Goal: Check status: Check status

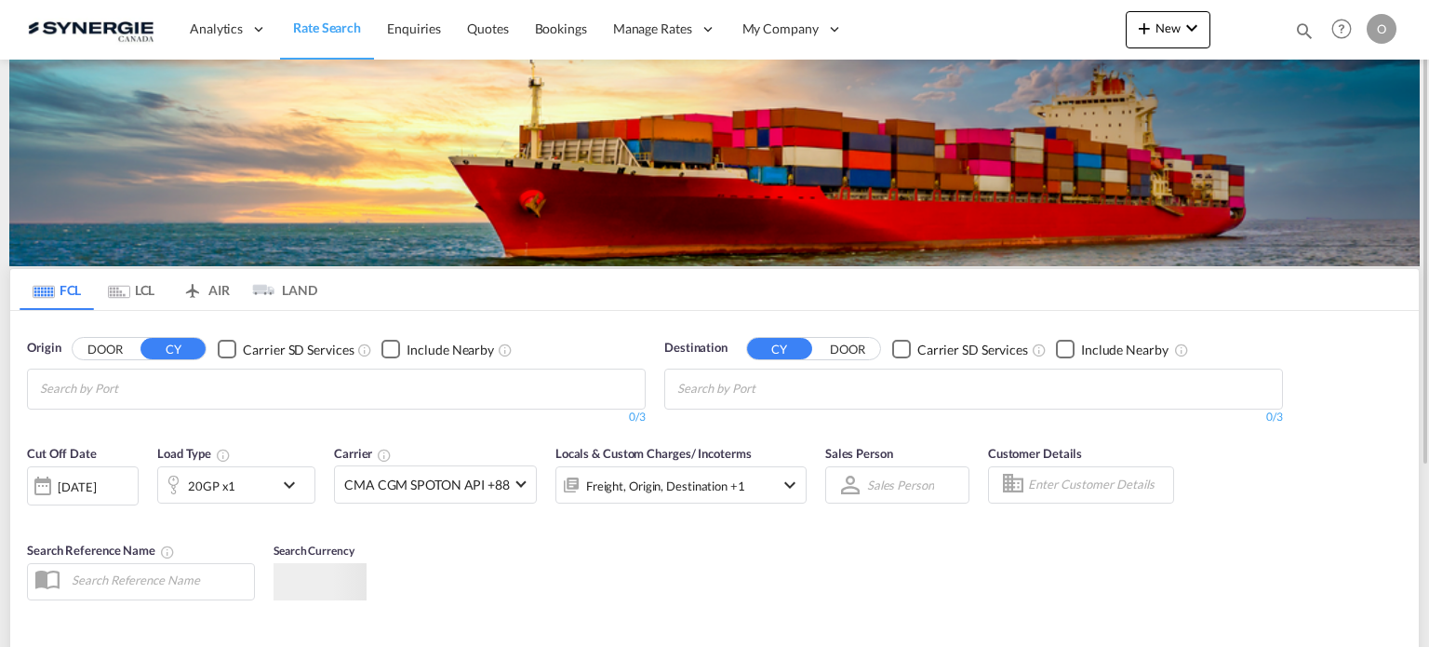
click at [1311, 29] on md-icon "icon-magnify" at bounding box center [1304, 30] width 20 height 20
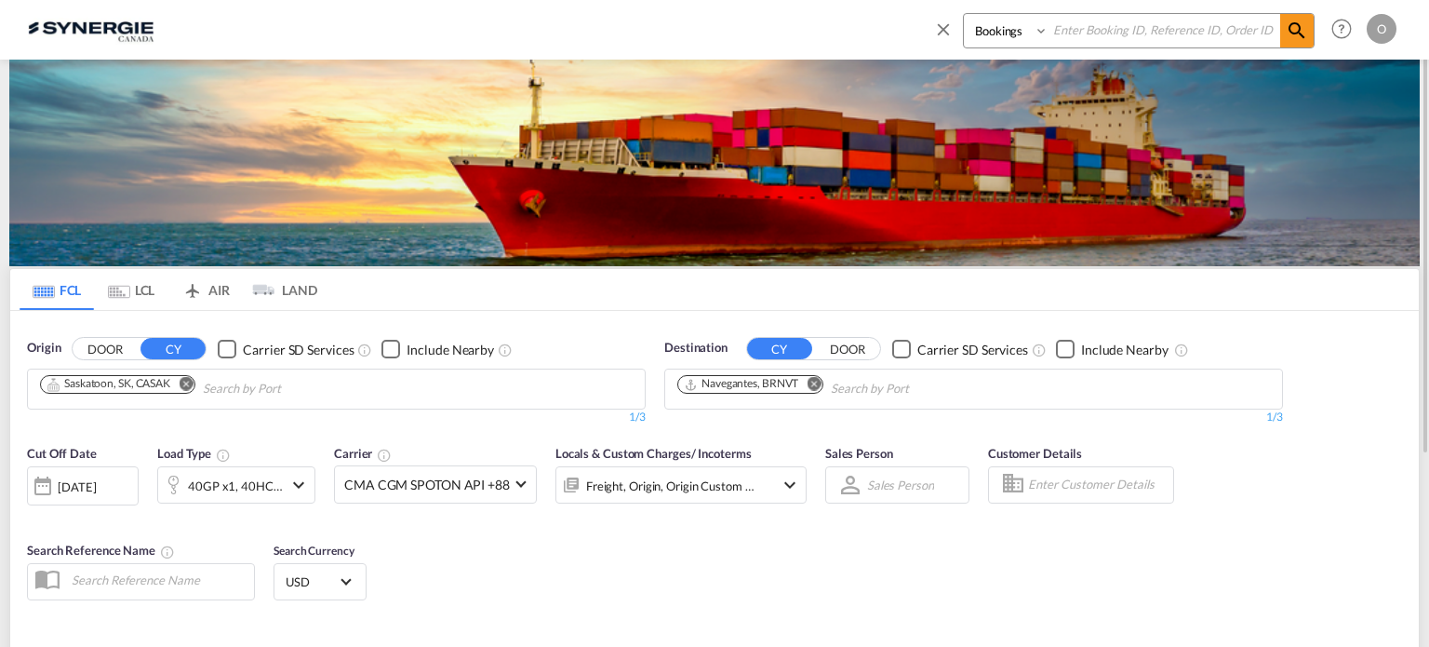
click at [1008, 43] on select "Bookings Quotes Enquiries" at bounding box center [1008, 30] width 88 height 33
select select "Quotes"
click at [964, 14] on select "Bookings Quotes Enquiries" at bounding box center [1008, 30] width 88 height 33
click at [1090, 38] on input at bounding box center [1164, 30] width 232 height 33
paste input "SYC000011803"
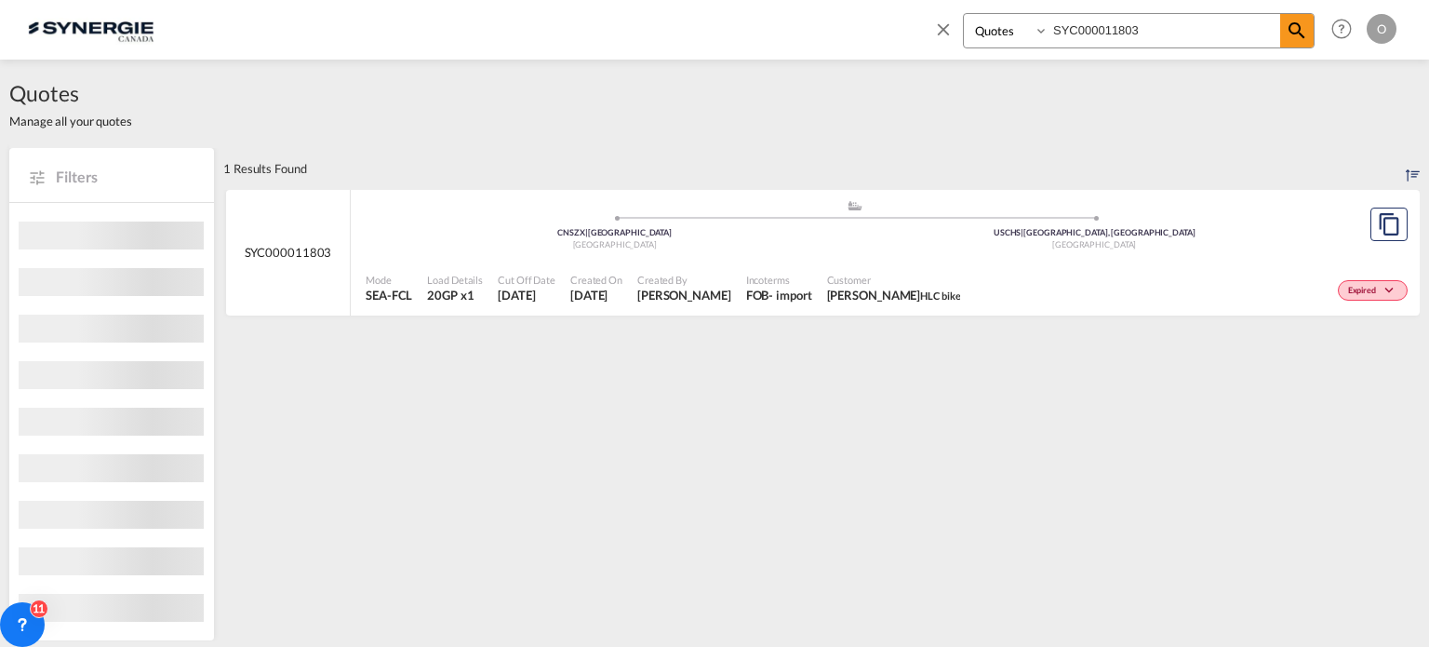
click at [1017, 283] on div "Expired" at bounding box center [1189, 288] width 445 height 47
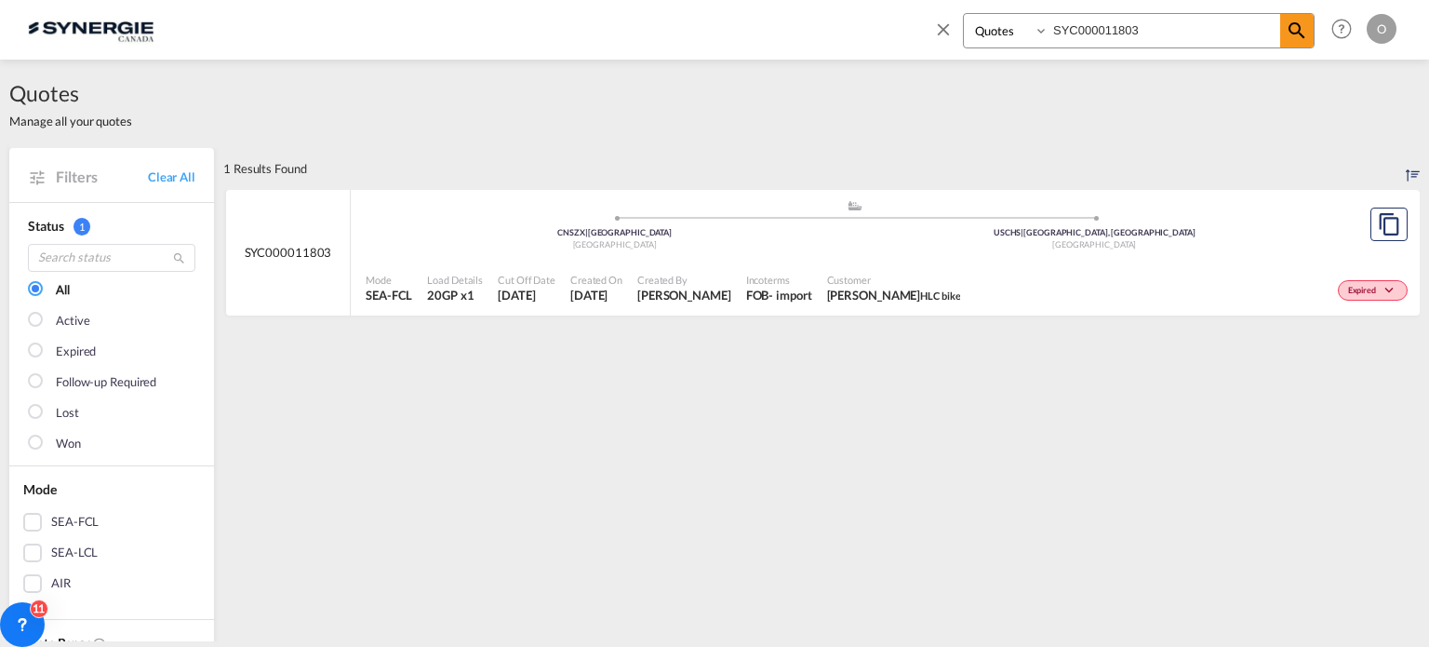
click at [1190, 29] on input "SYC000011803" at bounding box center [1164, 30] width 232 height 33
drag, startPoint x: 1190, startPoint y: 29, endPoint x: 694, endPoint y: -39, distance: 500.5
click at [694, 0] on html "Analytics Reports Dashboard Rate Search Enquiries Quotes" at bounding box center [714, 323] width 1429 height 647
paste input "3952"
type input "SYC000013952"
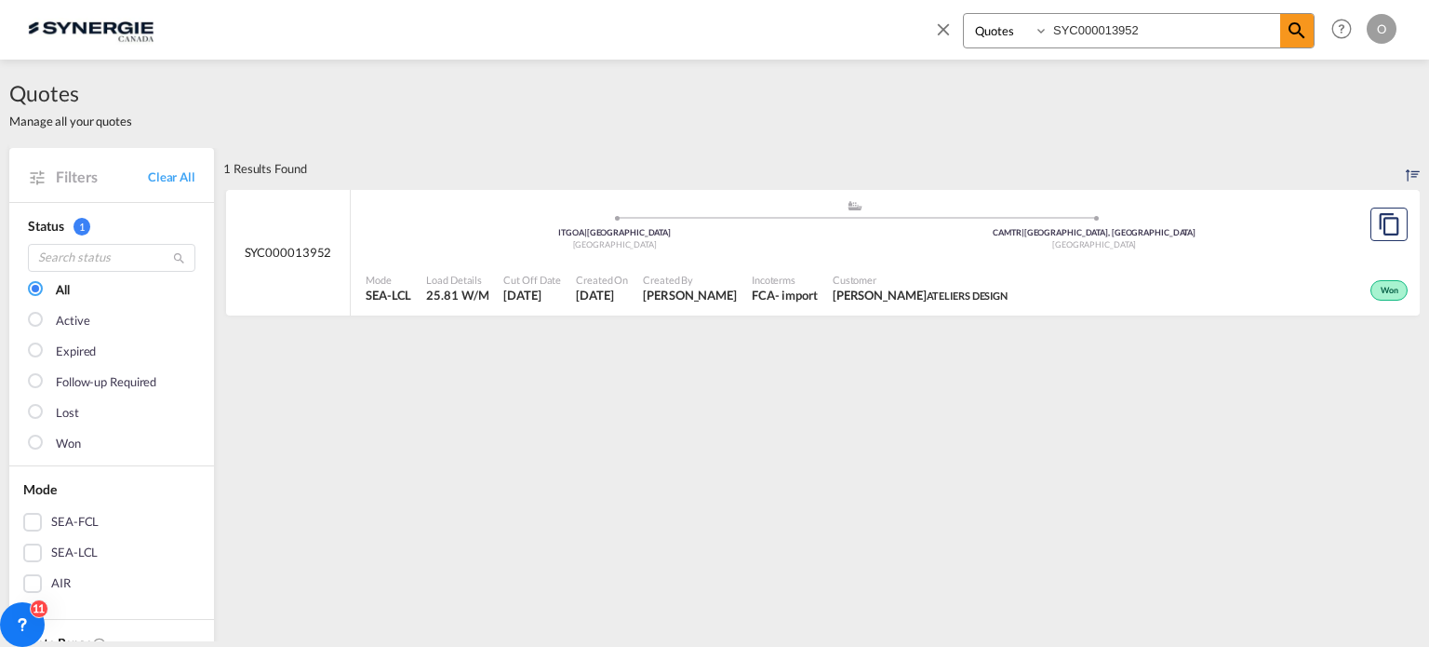
click at [929, 296] on span "Mark Azoulay ATELIERS DESIGN" at bounding box center [920, 295] width 175 height 17
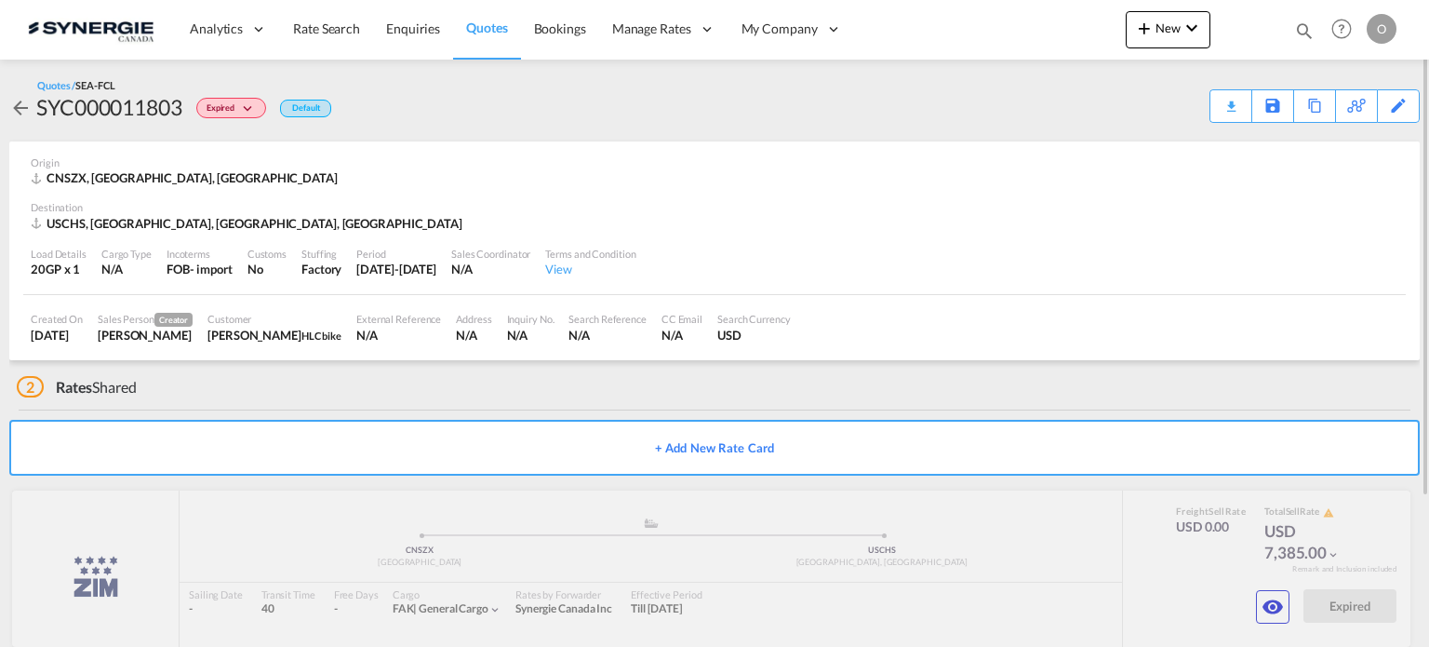
scroll to position [196, 0]
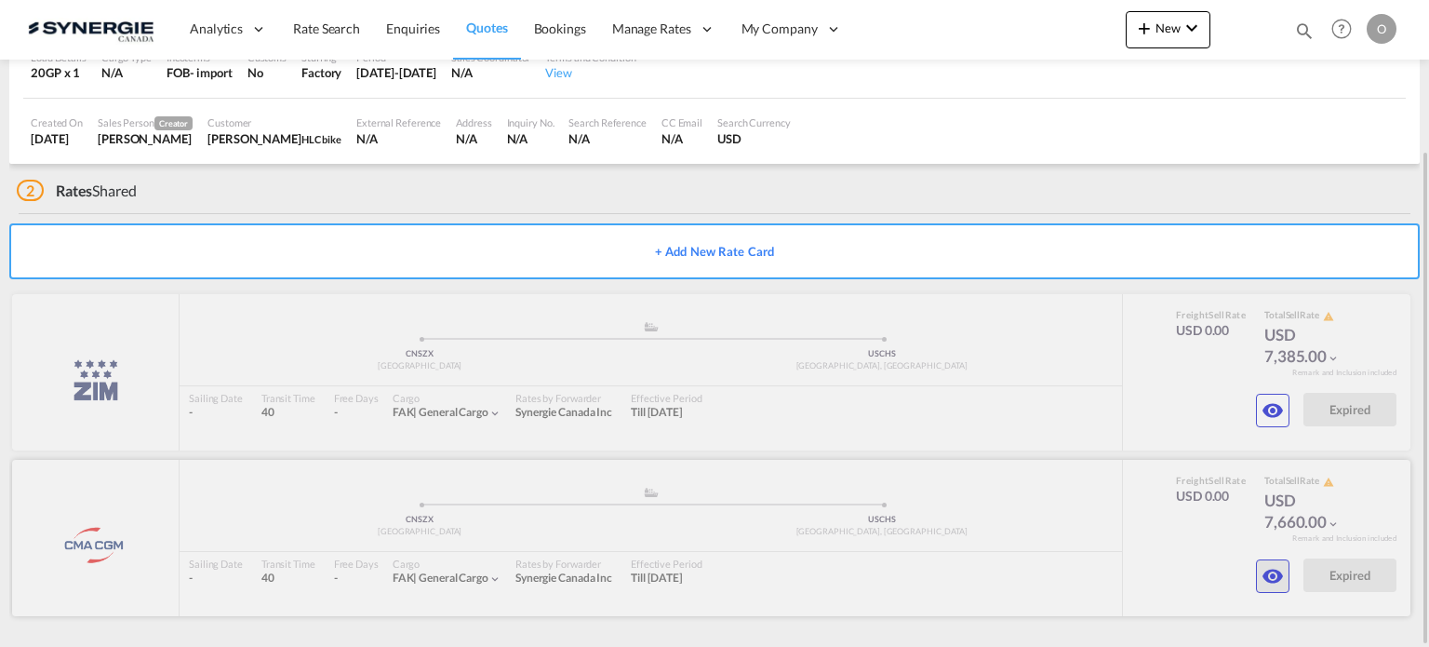
click at [1267, 421] on md-icon "icon-eye" at bounding box center [1272, 410] width 22 height 22
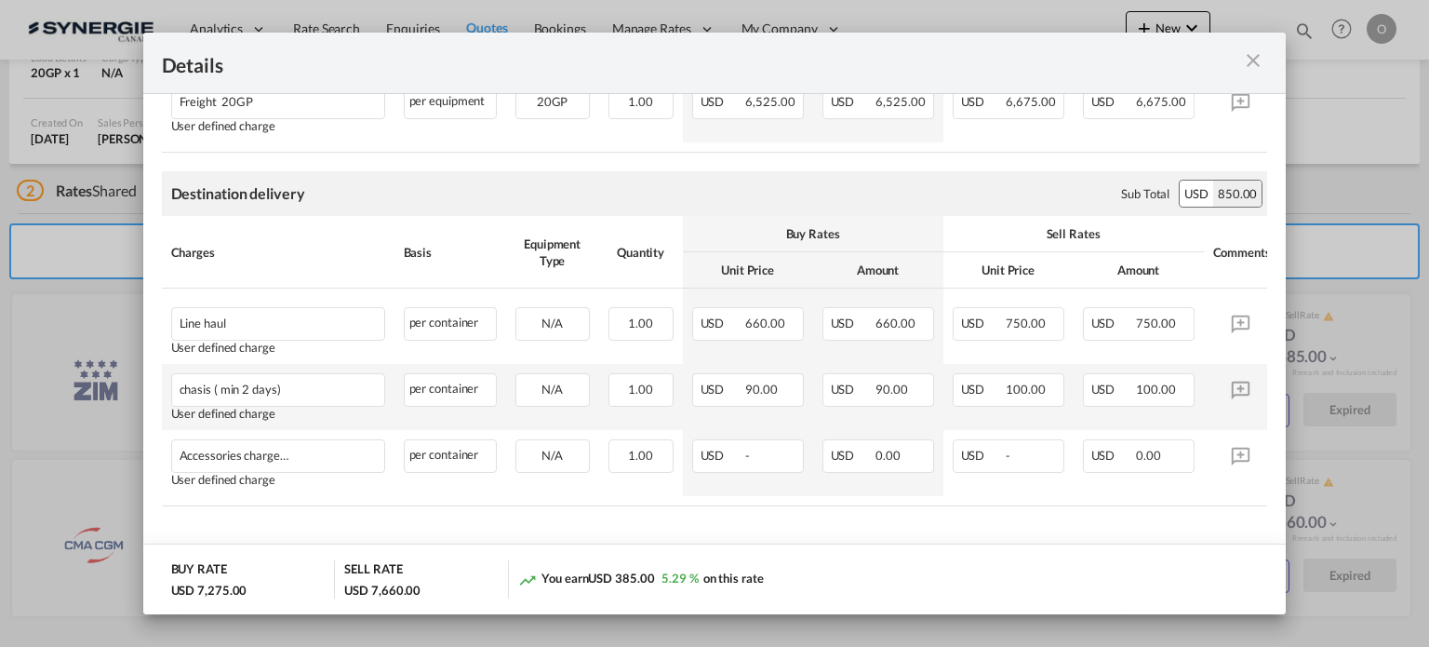
scroll to position [462, 0]
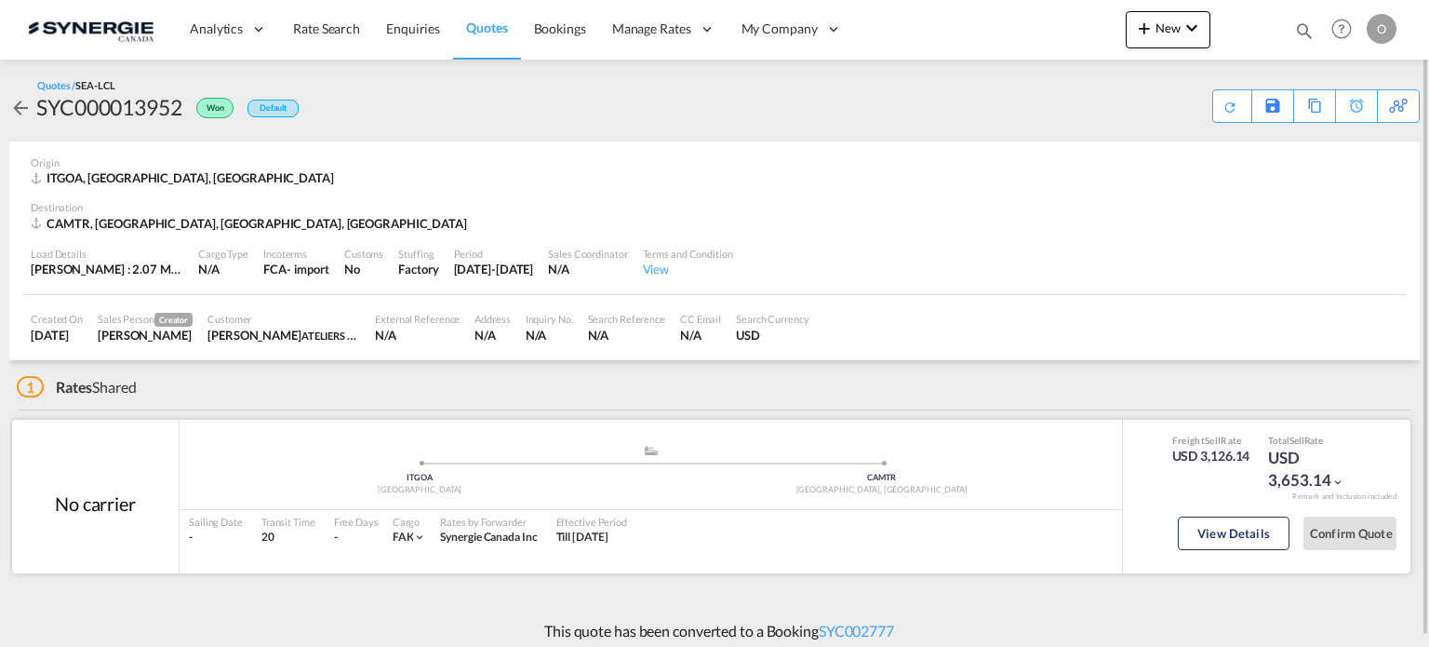
scroll to position [9, 0]
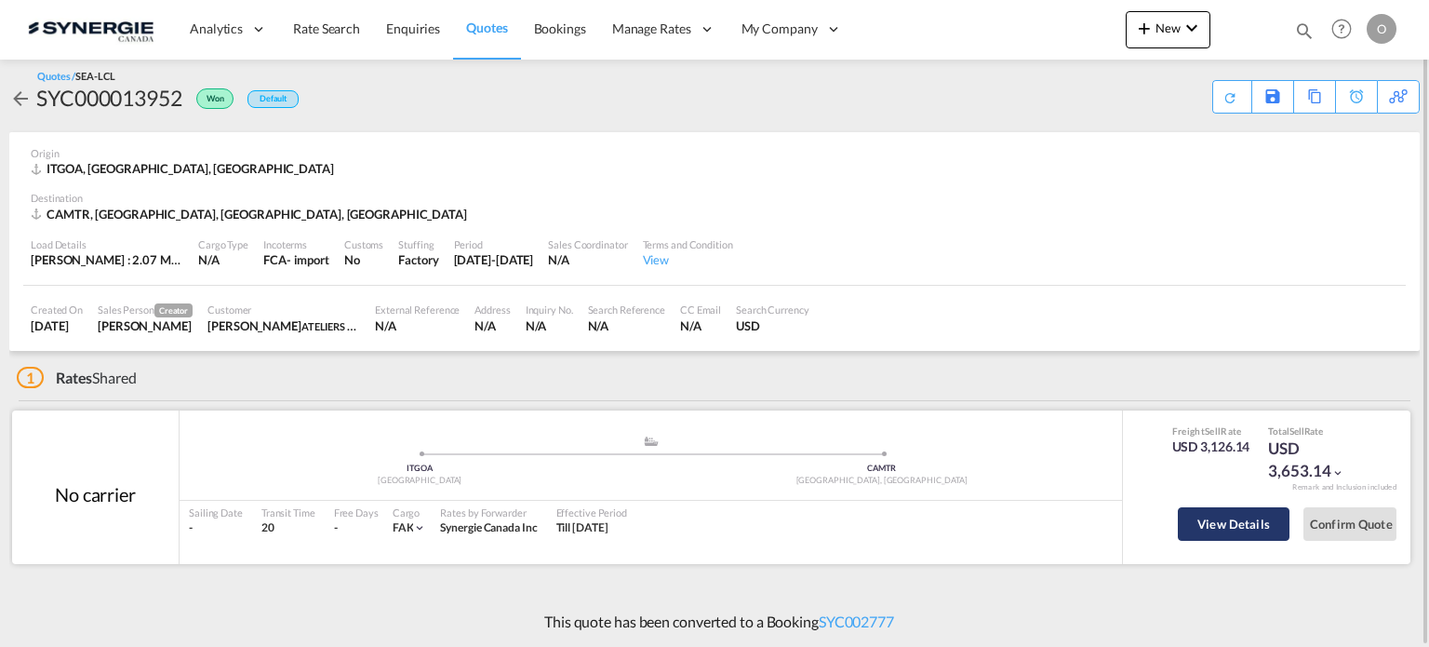
click at [1206, 520] on button "View Details" at bounding box center [1234, 523] width 112 height 33
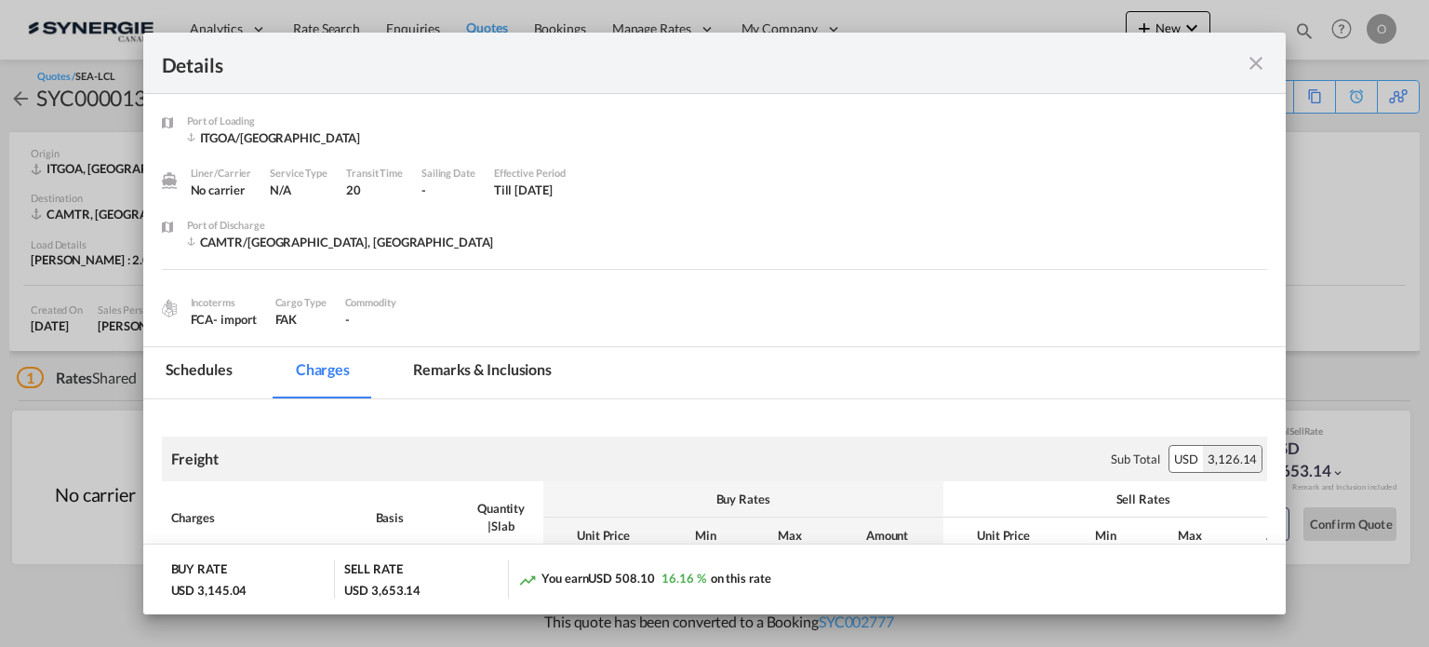
click at [525, 353] on md-tab-item "Remarks & Inclusions" at bounding box center [482, 372] width 183 height 51
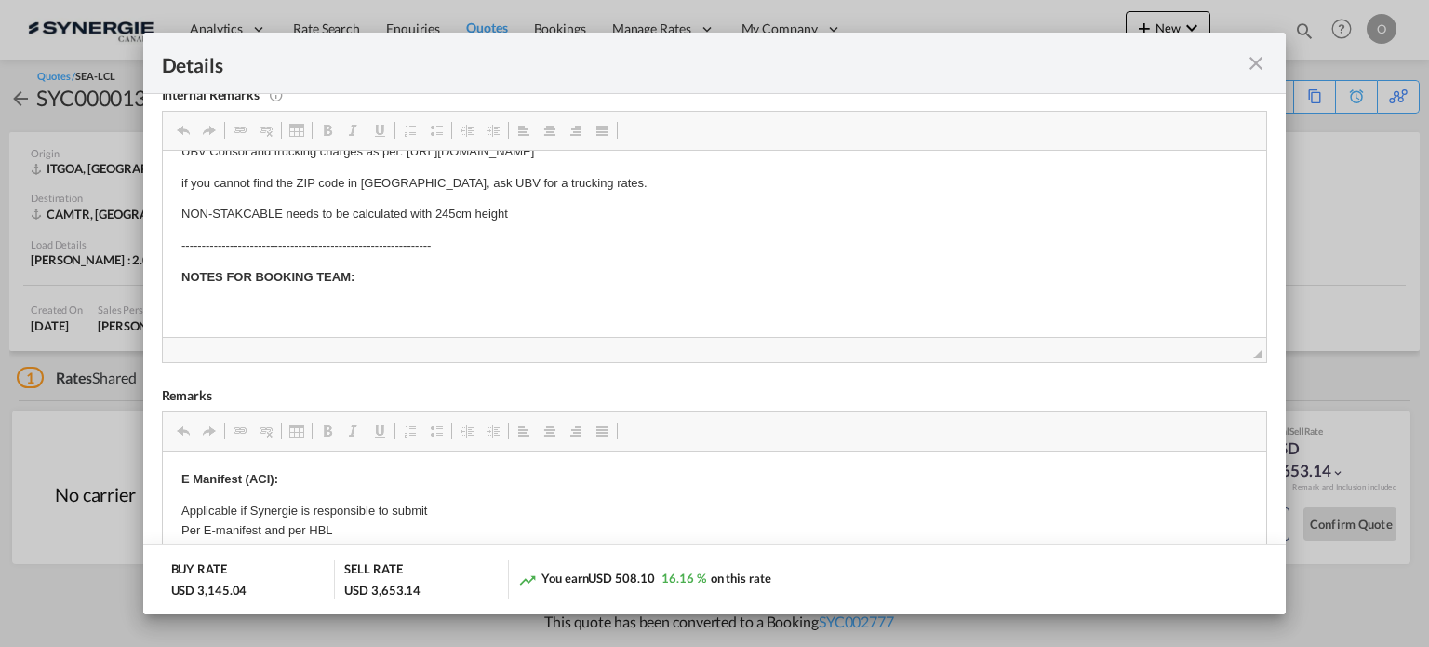
scroll to position [60, 0]
click at [1259, 60] on md-icon "icon-close fg-AAA8AD m-0 cursor" at bounding box center [1256, 63] width 22 height 22
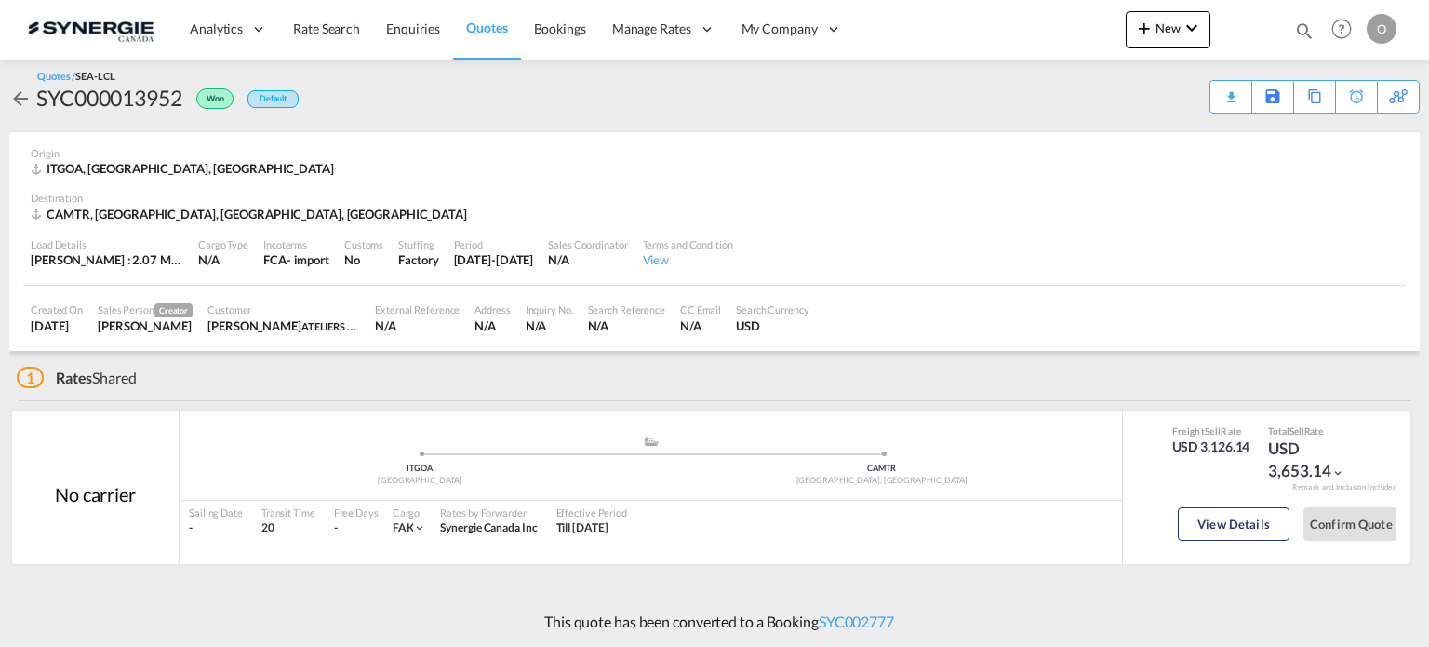
scroll to position [83, 0]
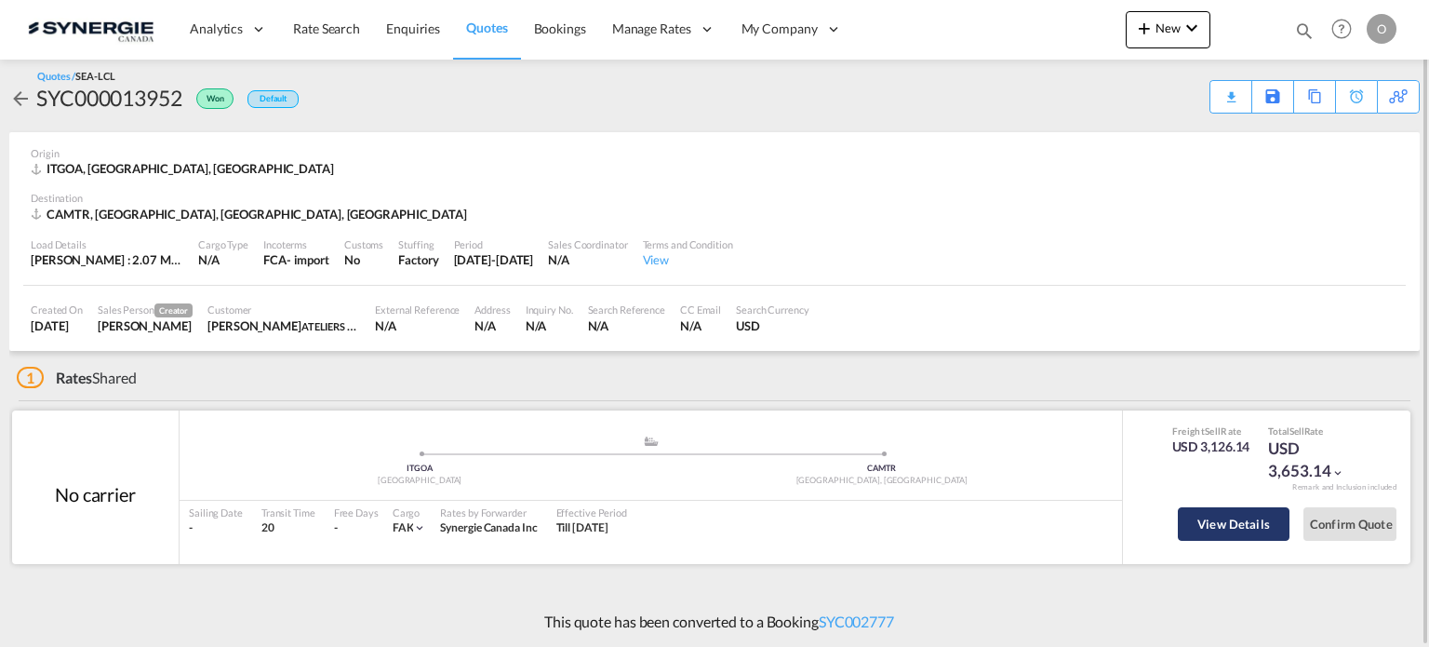
click at [1245, 531] on button "View Details" at bounding box center [1234, 523] width 112 height 33
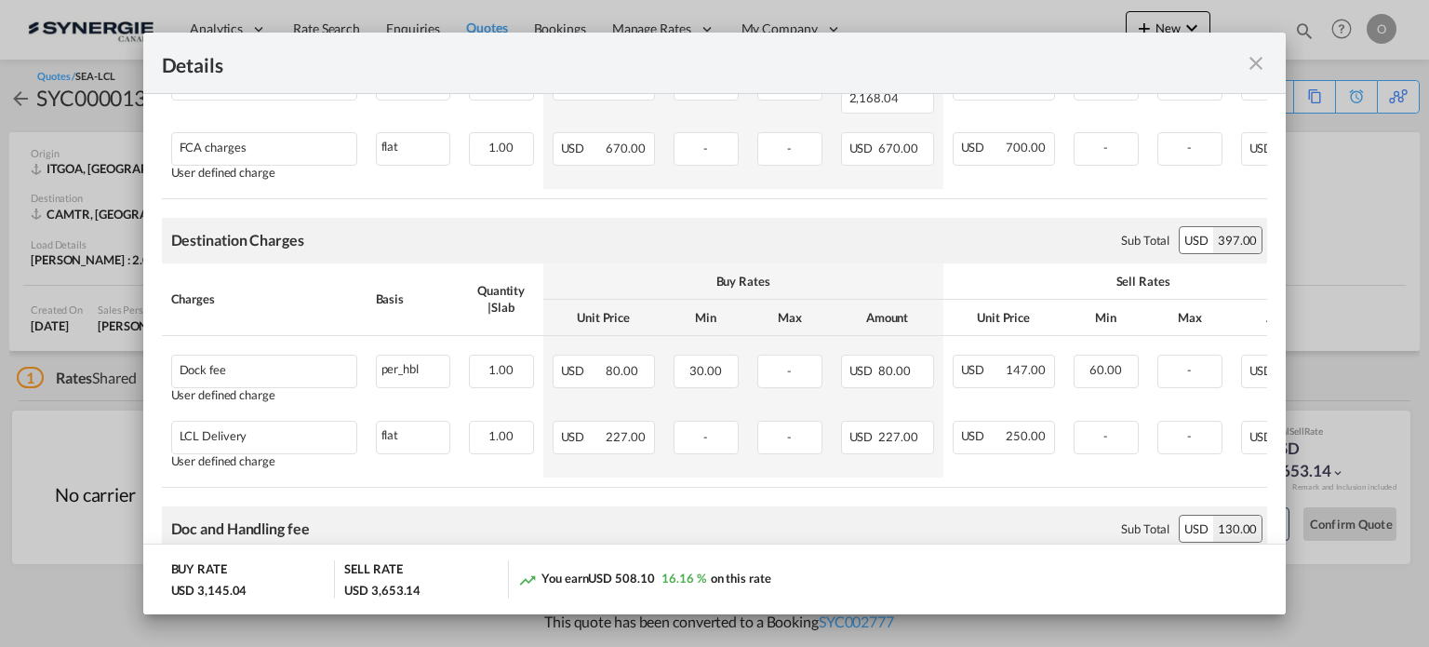
scroll to position [651, 0]
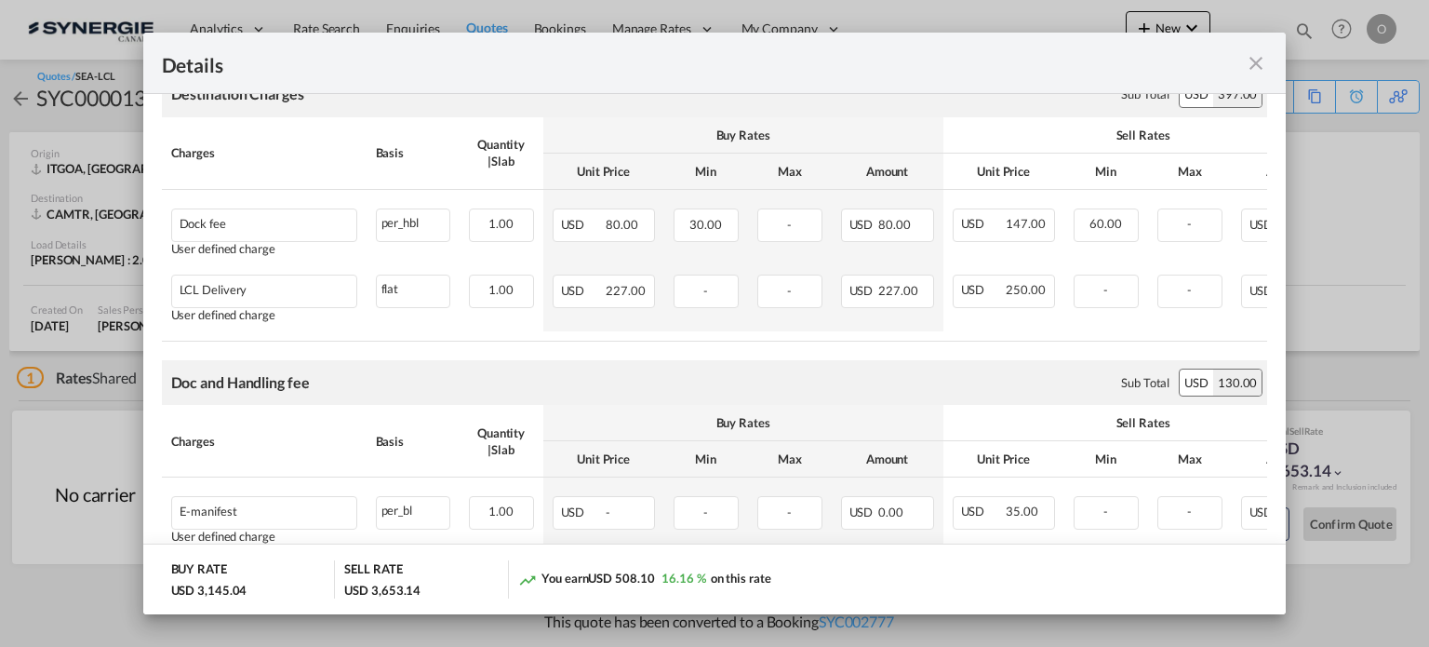
click at [1266, 62] on md-icon "icon-close fg-AAA8AD m-0 cursor" at bounding box center [1256, 63] width 22 height 22
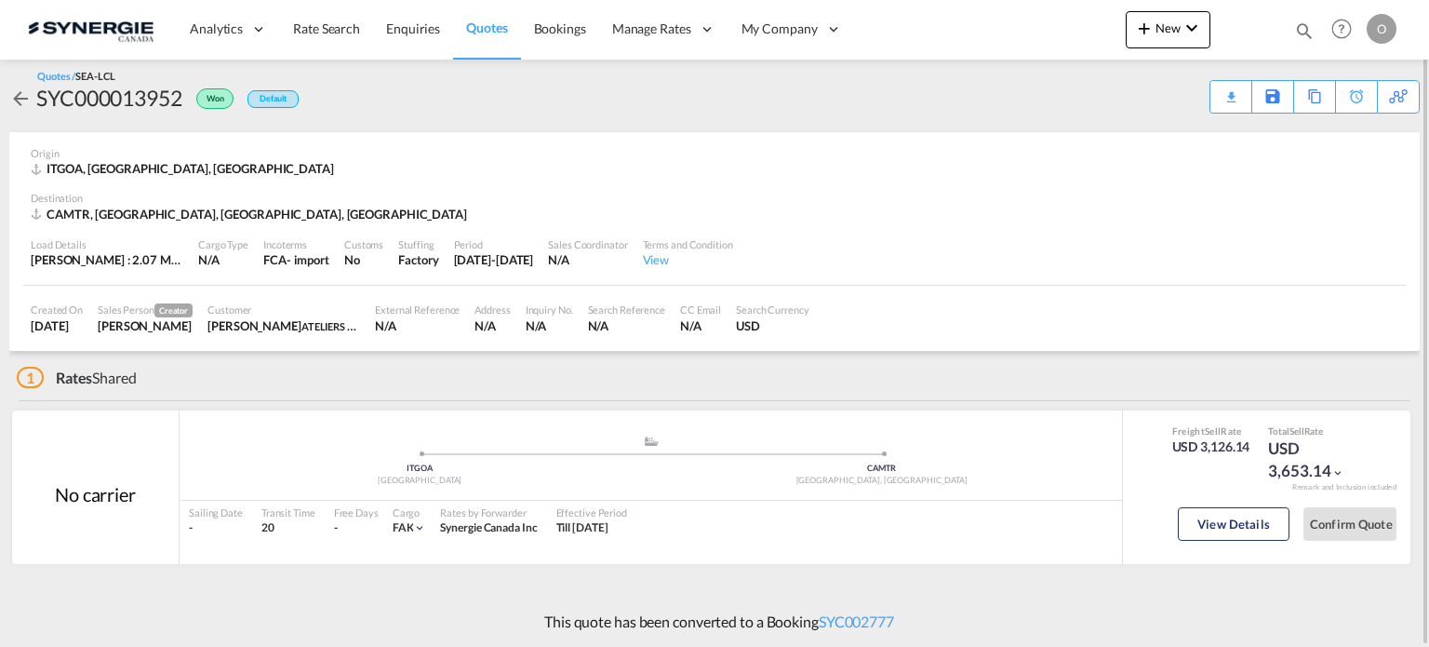
click at [1317, 36] on div "Bookings Quotes Enquiries Help Resources Product Release O My Profile Logout" at bounding box center [1342, 29] width 118 height 58
click at [1307, 32] on md-icon "icon-magnify" at bounding box center [1304, 30] width 20 height 20
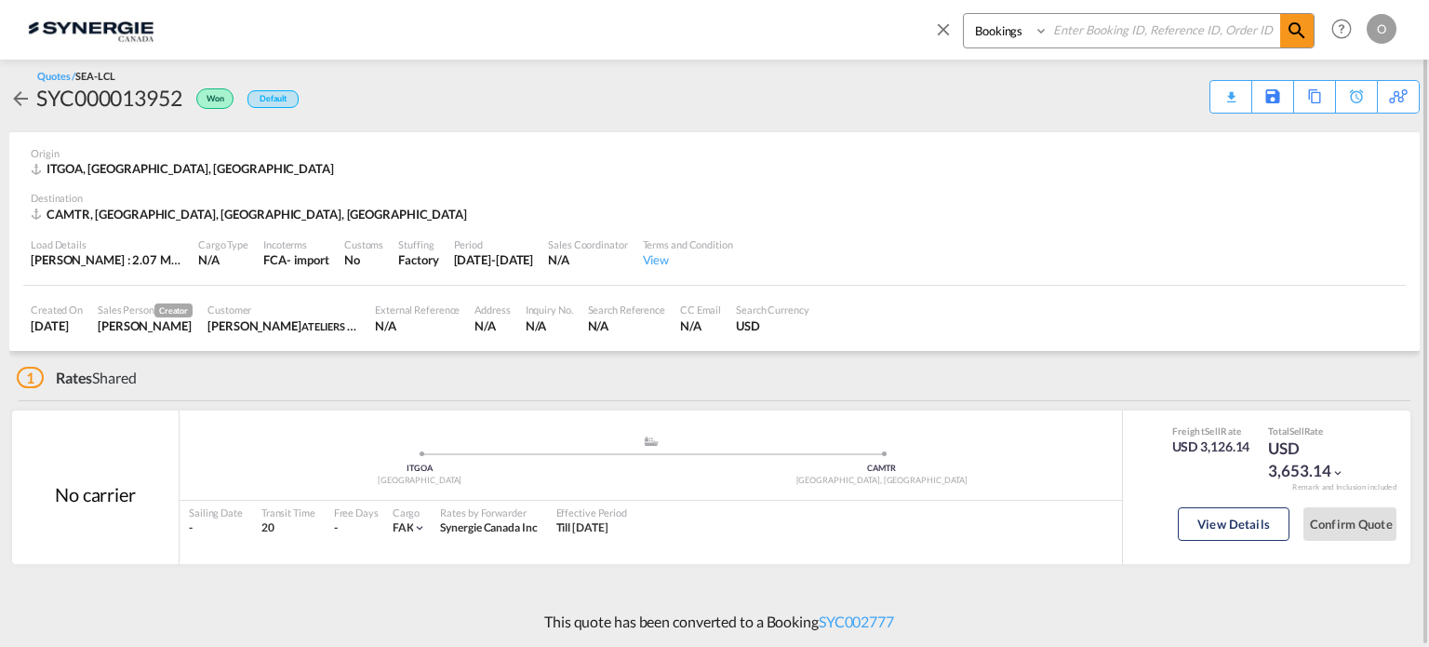
click at [1006, 33] on select "Bookings Quotes Enquiries" at bounding box center [1008, 30] width 88 height 33
select select "Quotes"
click at [964, 14] on select "Bookings Quotes Enquiries" at bounding box center [1008, 30] width 88 height 33
drag, startPoint x: 1114, startPoint y: 35, endPoint x: 1058, endPoint y: 27, distance: 57.4
click at [1115, 35] on input at bounding box center [1164, 30] width 232 height 33
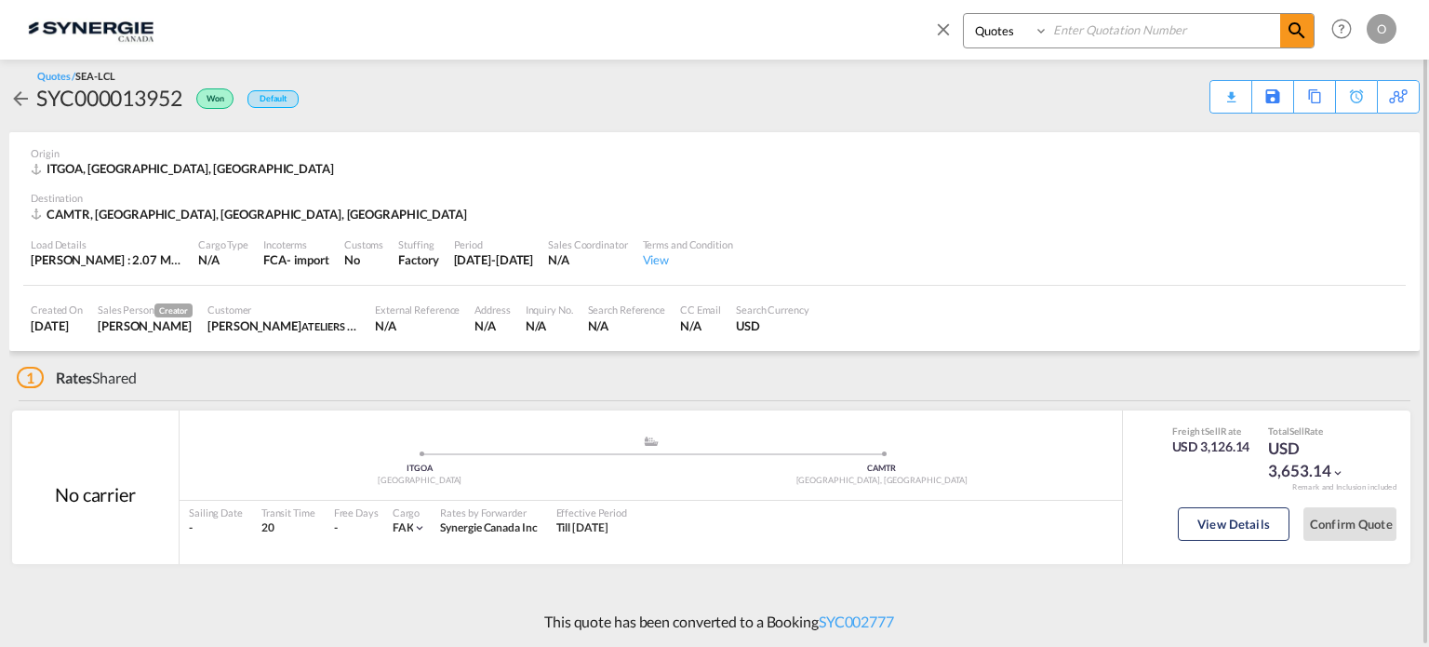
paste input "syc000011161"
type input "syc000011161"
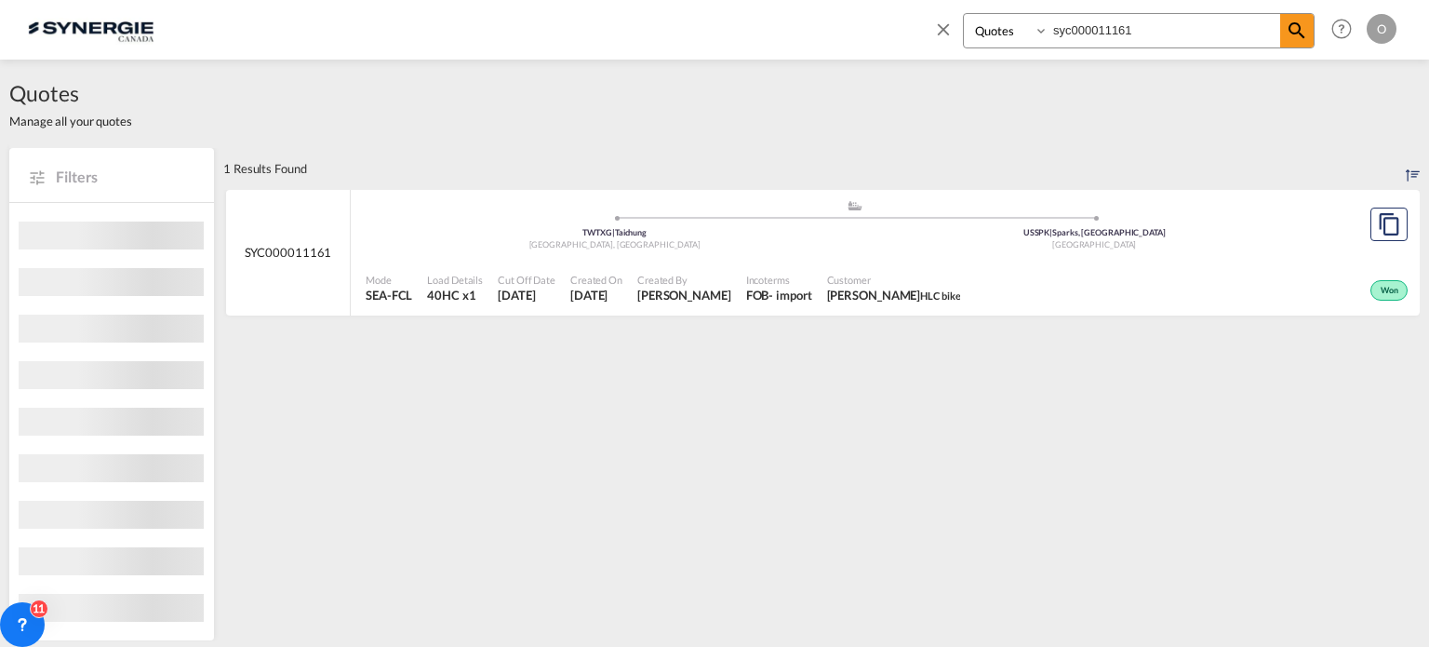
click at [746, 273] on span "Incoterms" at bounding box center [779, 280] width 66 height 14
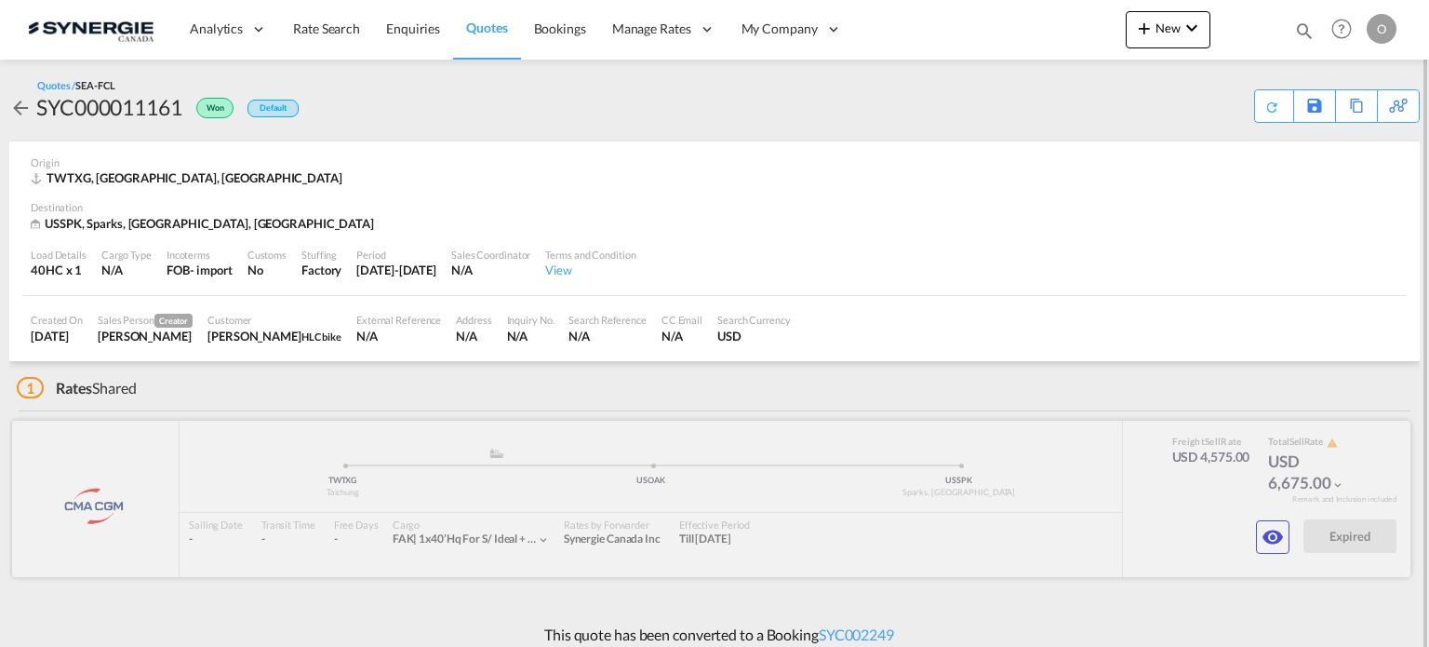
scroll to position [11, 0]
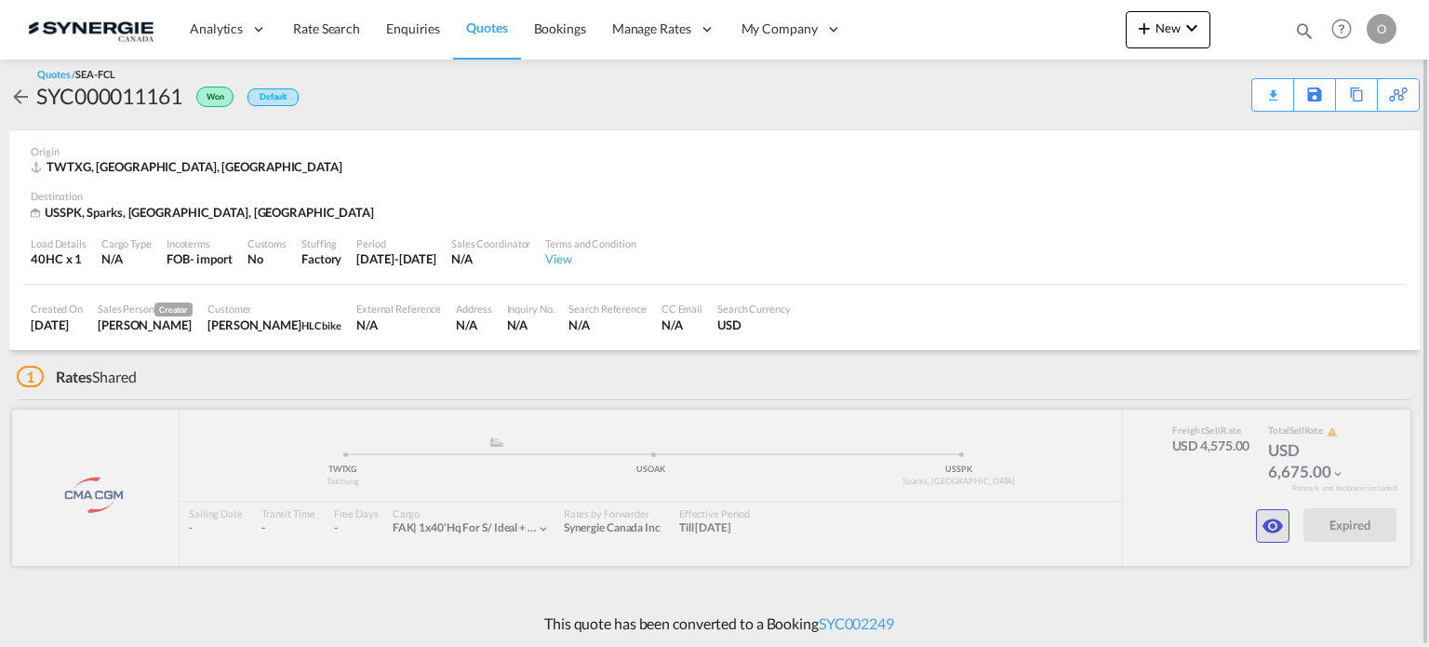
click at [1264, 516] on md-icon "icon-eye" at bounding box center [1272, 525] width 22 height 22
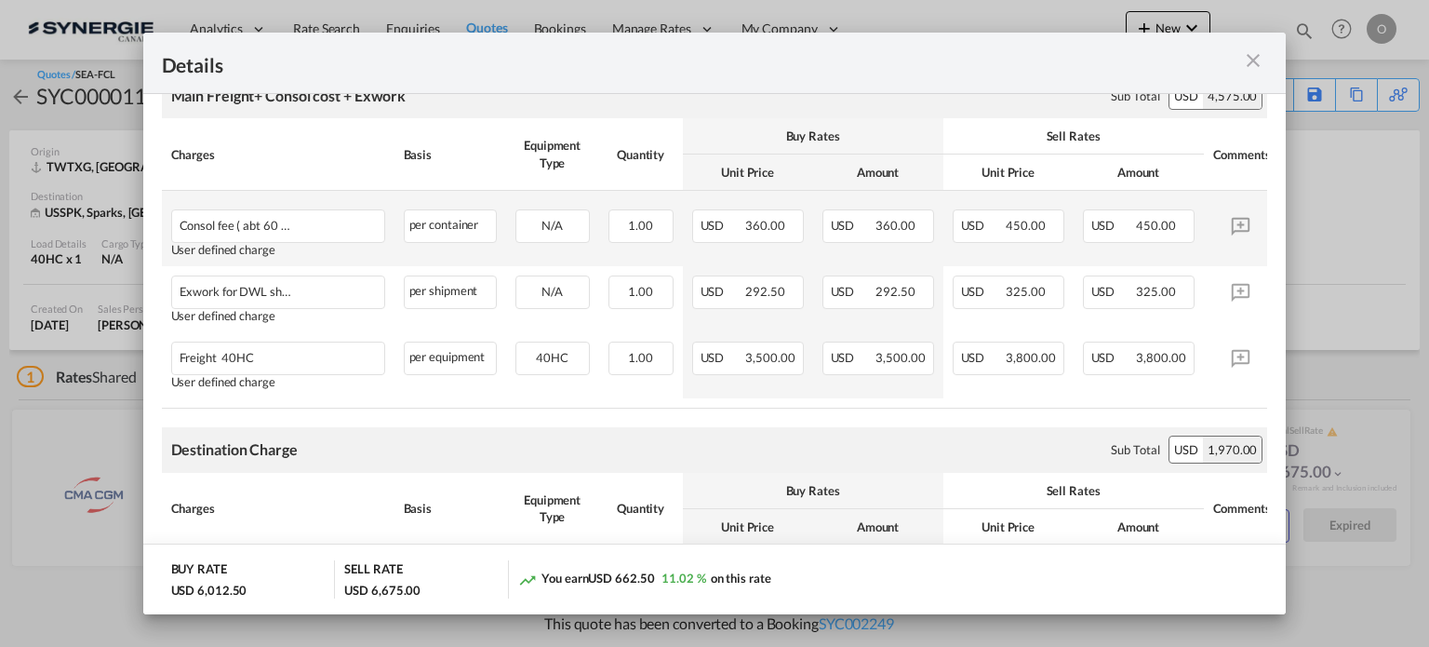
scroll to position [558, 0]
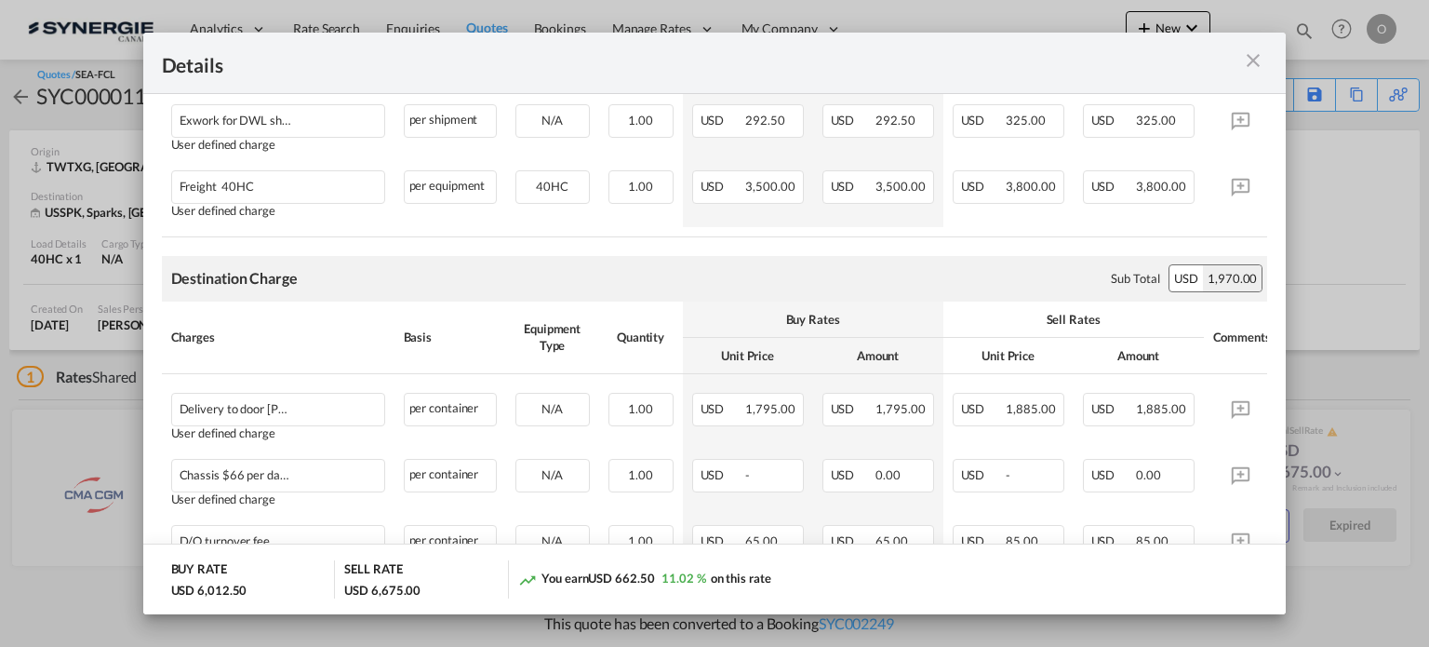
click at [1255, 62] on md-icon "icon-close m-3 fg-AAA8AD cursor" at bounding box center [1253, 60] width 22 height 22
